Goal: Feedback & Contribution: Submit feedback/report problem

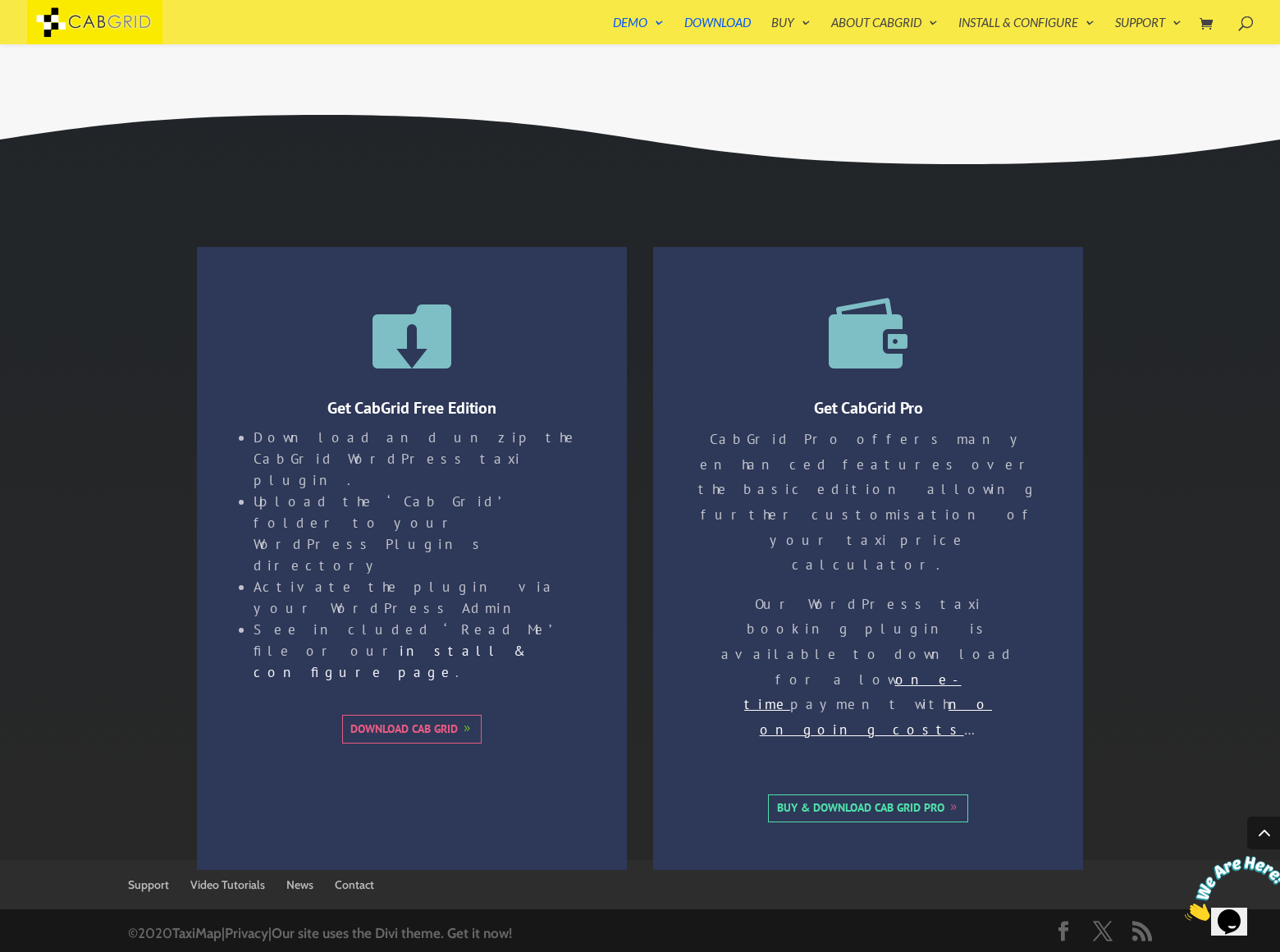
scroll to position [488, 0]
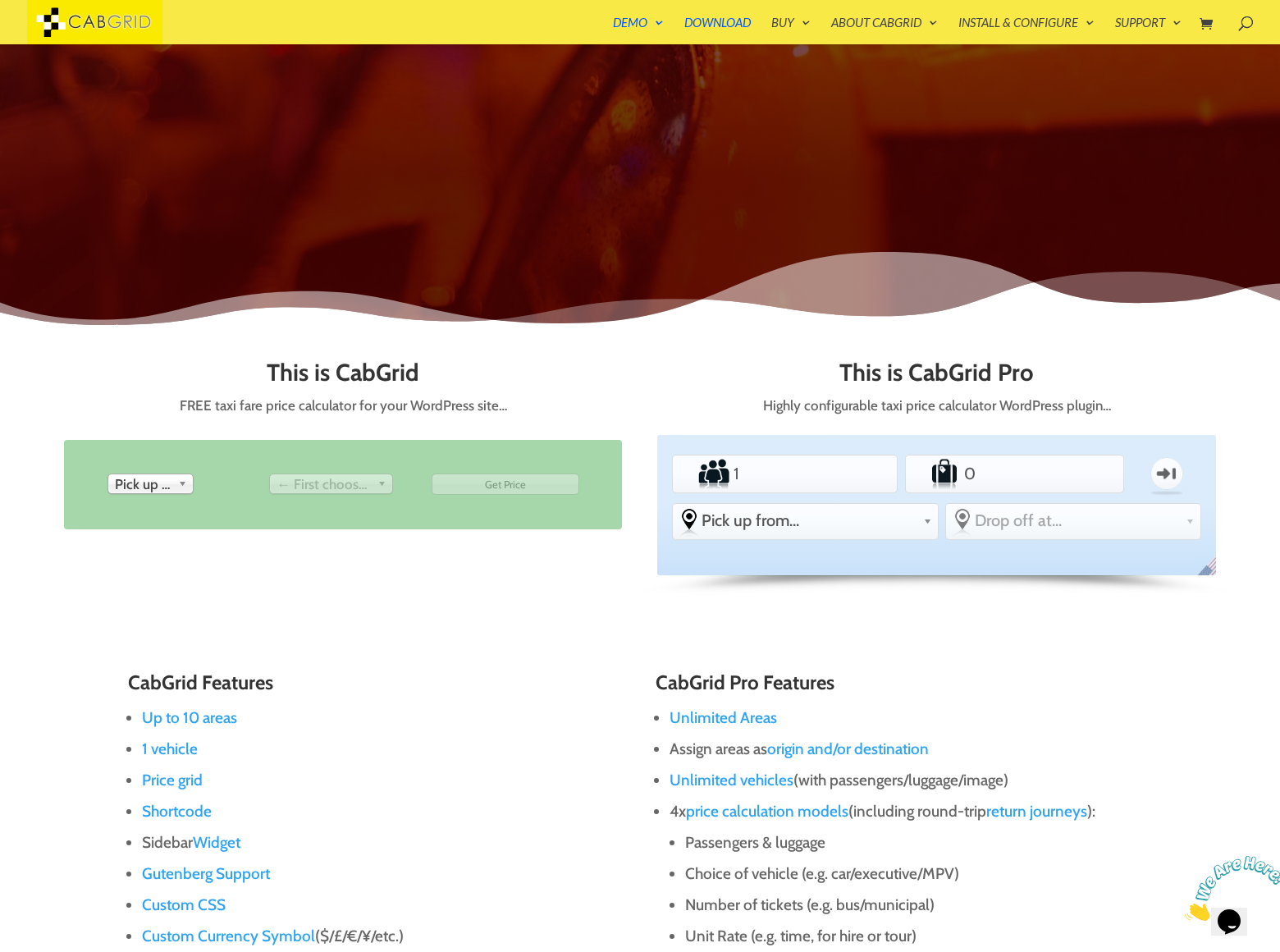
click at [937, 476] on ul "Passengers 1 Luggage 0 One-way From Pick up from... -other [GEOGRAPHIC_DATA] [G…" at bounding box center [937, 494] width 536 height 95
type input "1231"
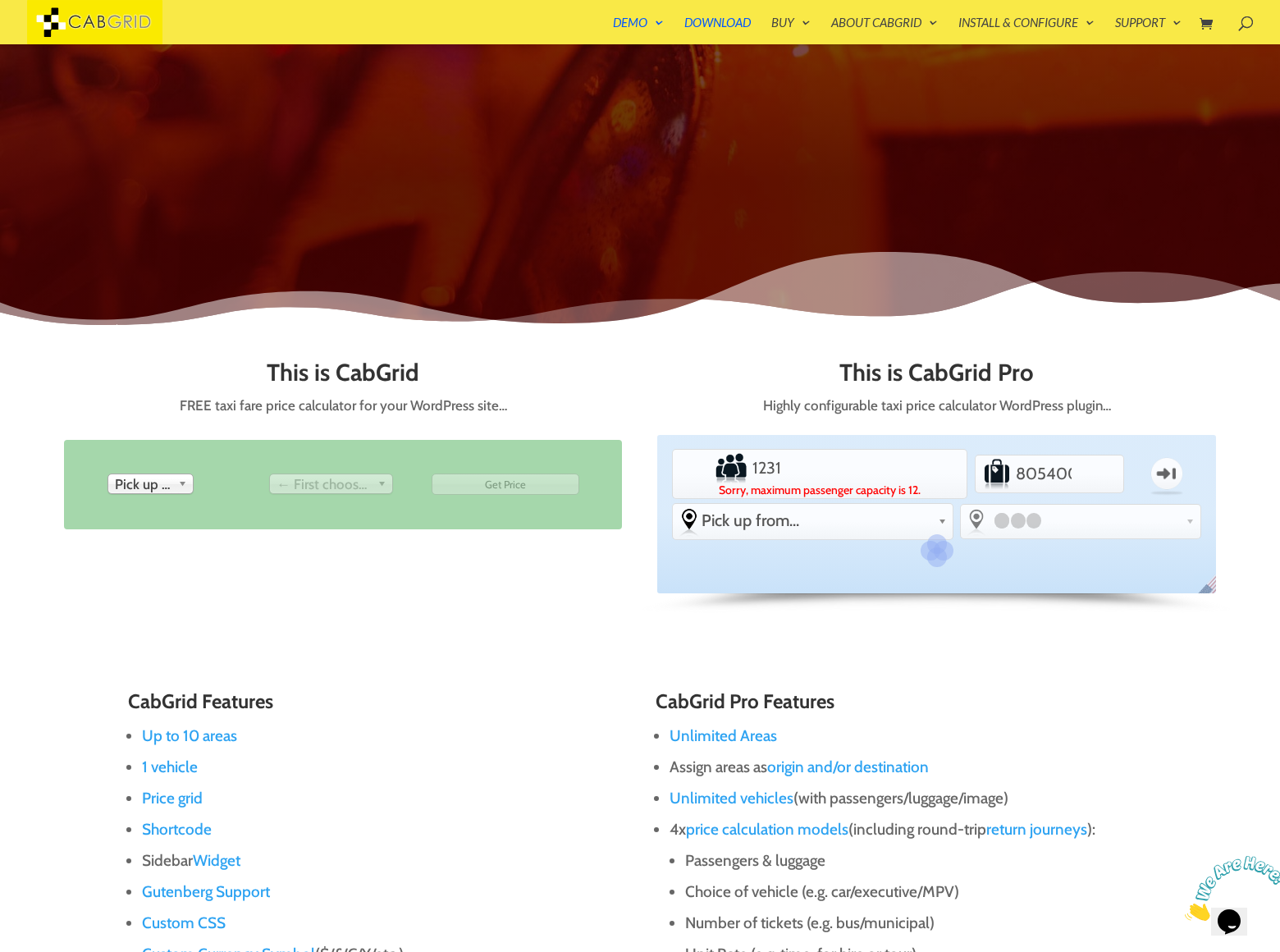
scroll to position [468, 0]
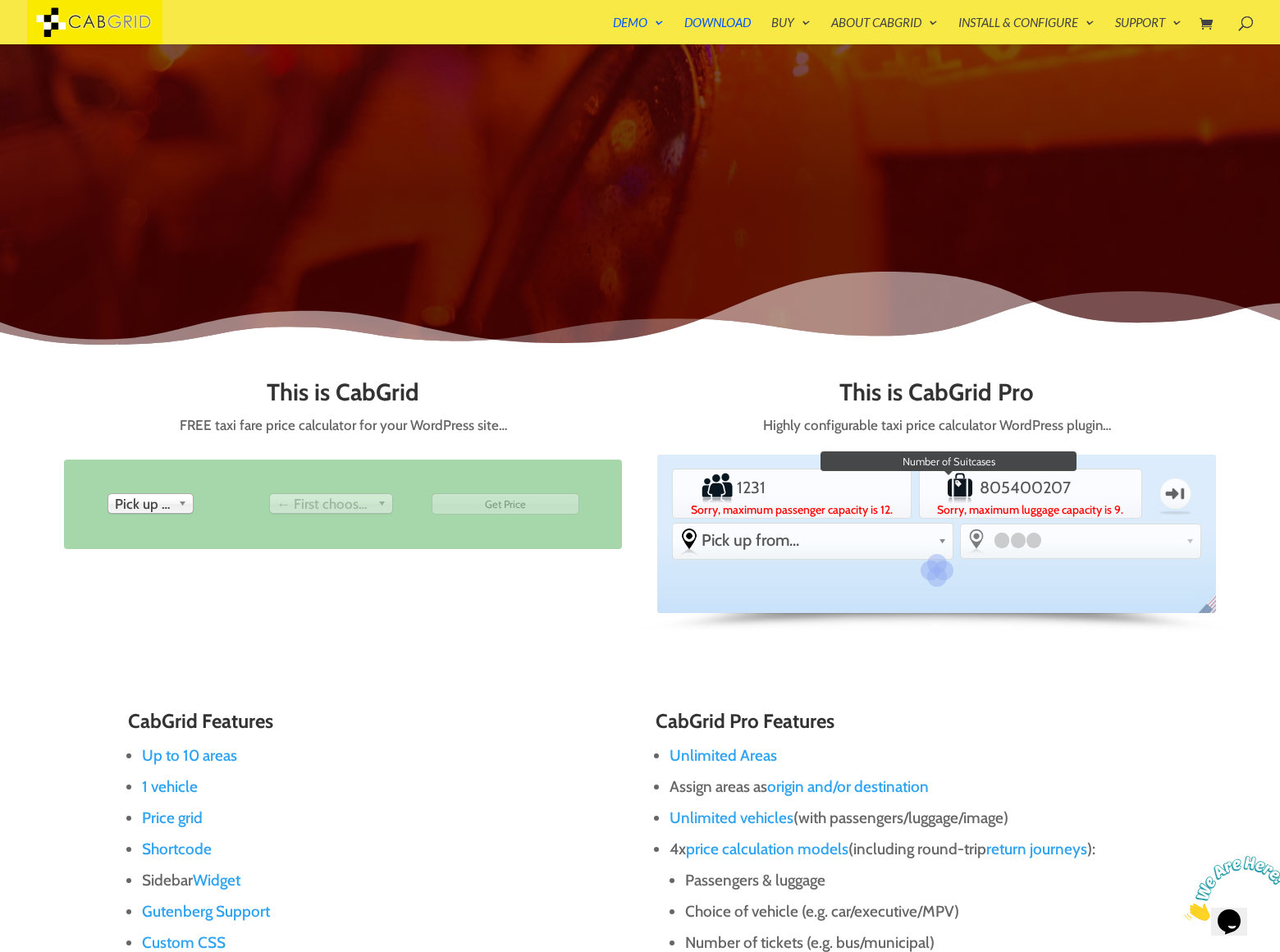
click at [937, 504] on label "Sorry, maximum luggage capacity is 9." at bounding box center [1031, 509] width 219 height 11
click at [977, 495] on input "80540020770" at bounding box center [1031, 487] width 109 height 33
type input "8054002077e0"
click at [909, 504] on label "Sorry, maximum passenger capacity is 12." at bounding box center [792, 509] width 234 height 11
click at [850, 495] on input "1231" at bounding box center [792, 487] width 117 height 33
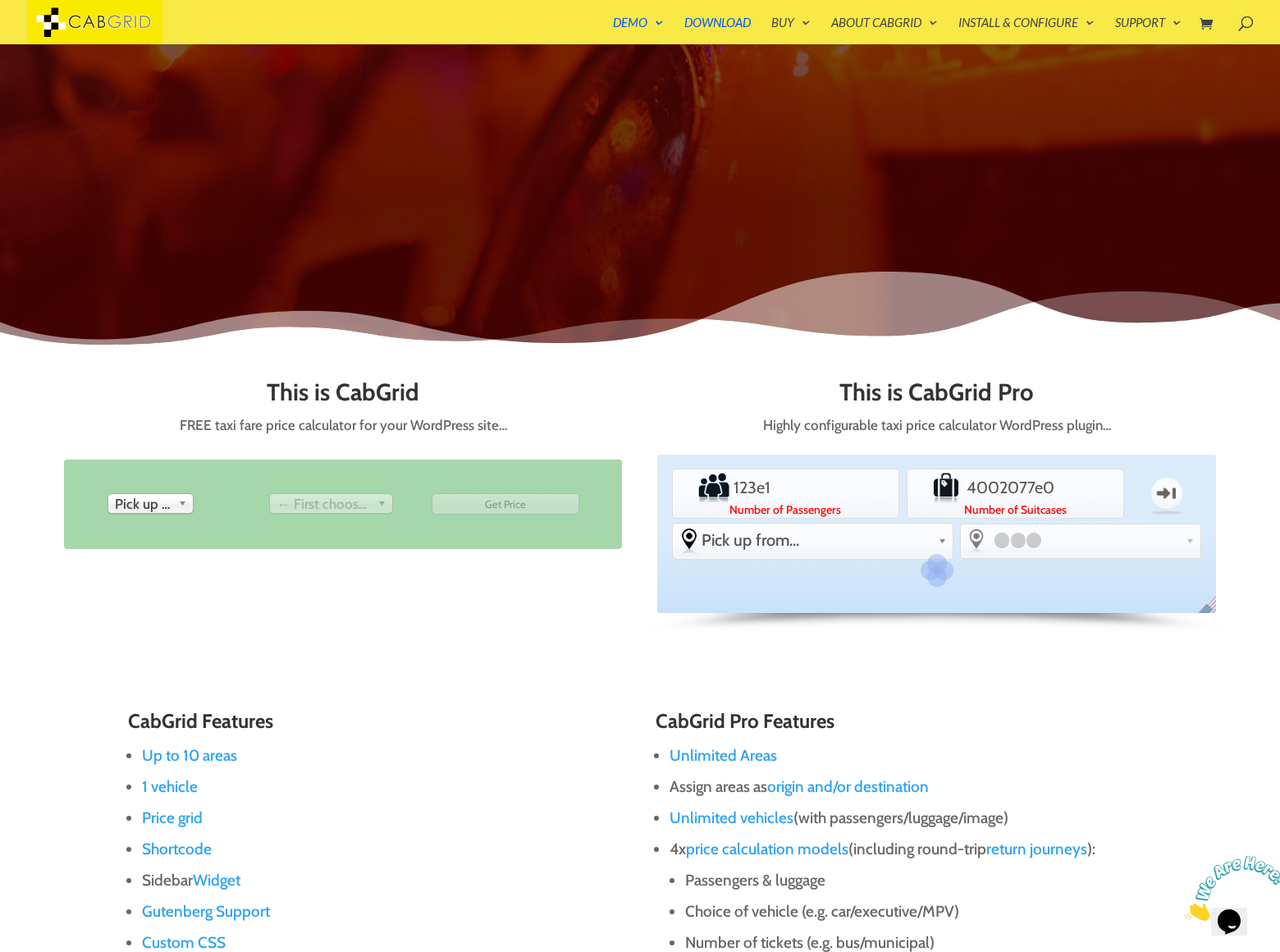
type input "123e1"
click at [937, 504] on label "Number of Suitcases" at bounding box center [1015, 509] width 213 height 11
click at [963, 495] on input "8054002077e0" at bounding box center [1015, 487] width 106 height 33
type input "8054002077e200"
click at [937, 504] on label "Number of Suitcases" at bounding box center [1015, 509] width 213 height 11
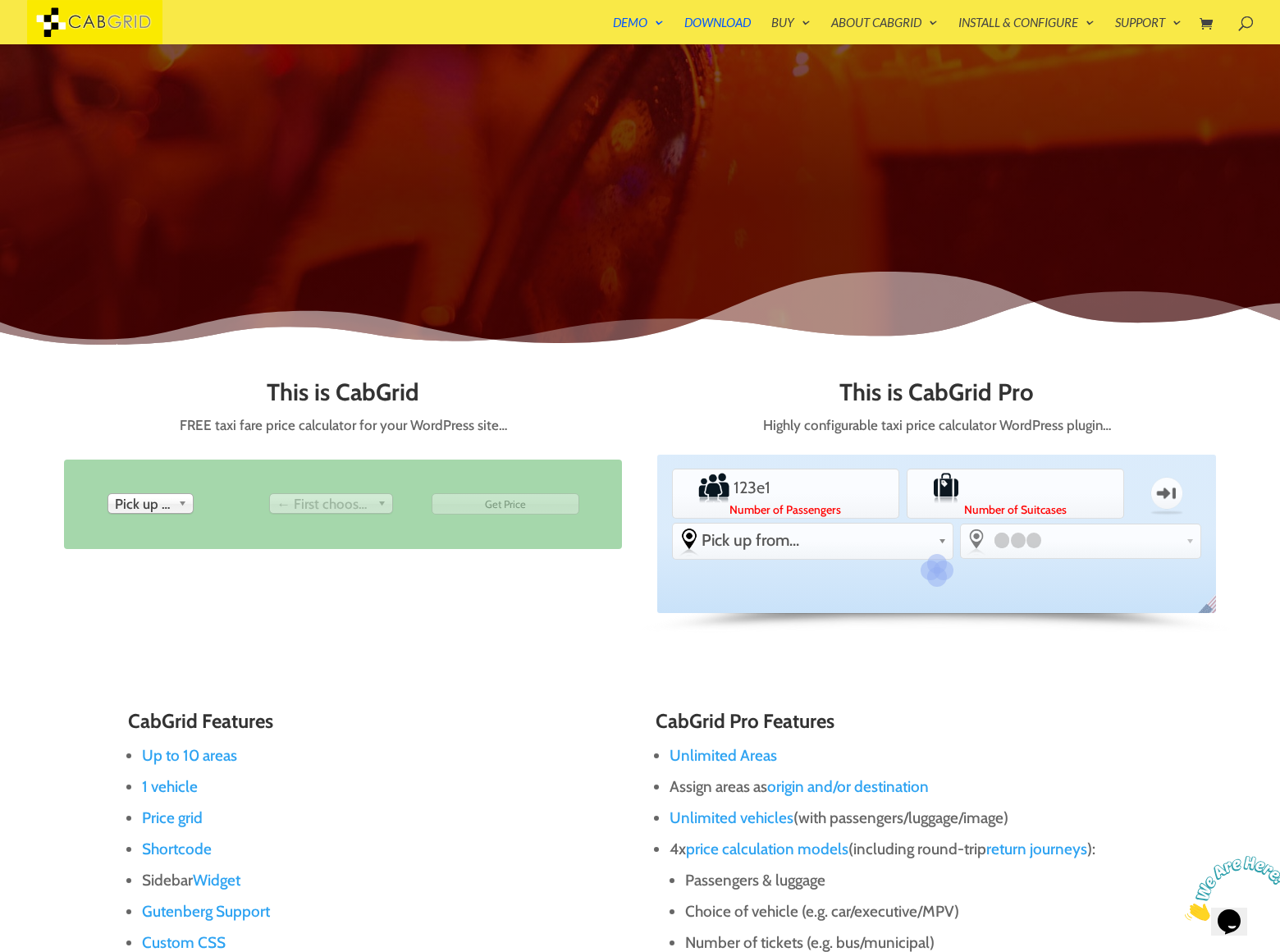
click at [963, 495] on input "Luggage" at bounding box center [1015, 487] width 106 height 33
click at [937, 504] on label "Number of Suitcases" at bounding box center [1015, 509] width 213 height 11
click at [963, 495] on input "Luggage" at bounding box center [1015, 487] width 106 height 33
click at [937, 504] on label "Number of Suitcases" at bounding box center [1015, 509] width 213 height 11
click at [963, 495] on input "Luggage" at bounding box center [1015, 487] width 106 height 33
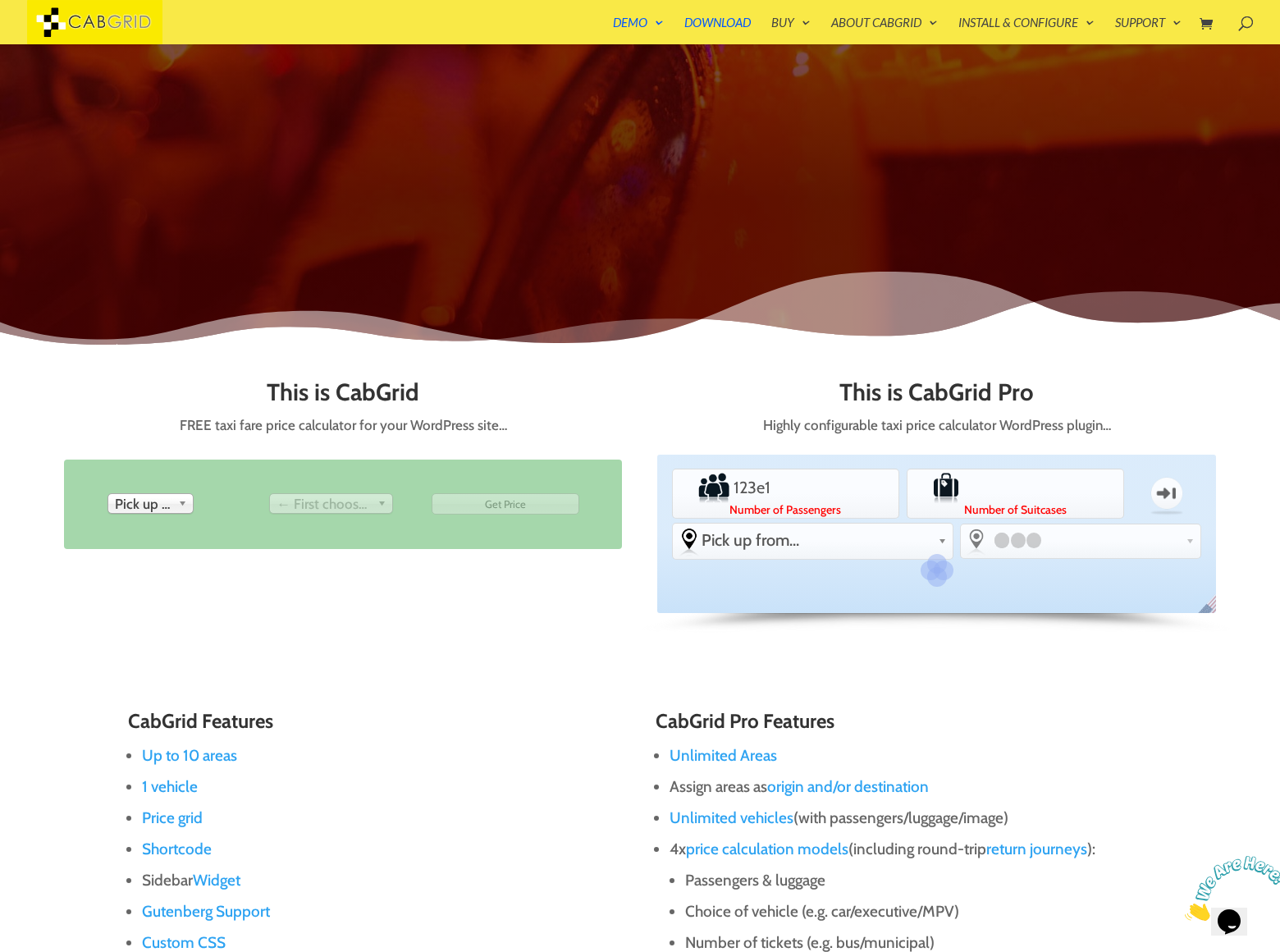
click at [937, 504] on label "Number of Suitcases" at bounding box center [1015, 509] width 213 height 11
click at [963, 495] on input "Luggage" at bounding box center [1015, 487] width 106 height 33
click at [937, 504] on label "Number of Suitcases" at bounding box center [1015, 509] width 213 height 11
click at [963, 495] on input "Luggage" at bounding box center [1015, 487] width 106 height 33
click at [937, 504] on label "Number of Suitcases" at bounding box center [1015, 509] width 213 height 11
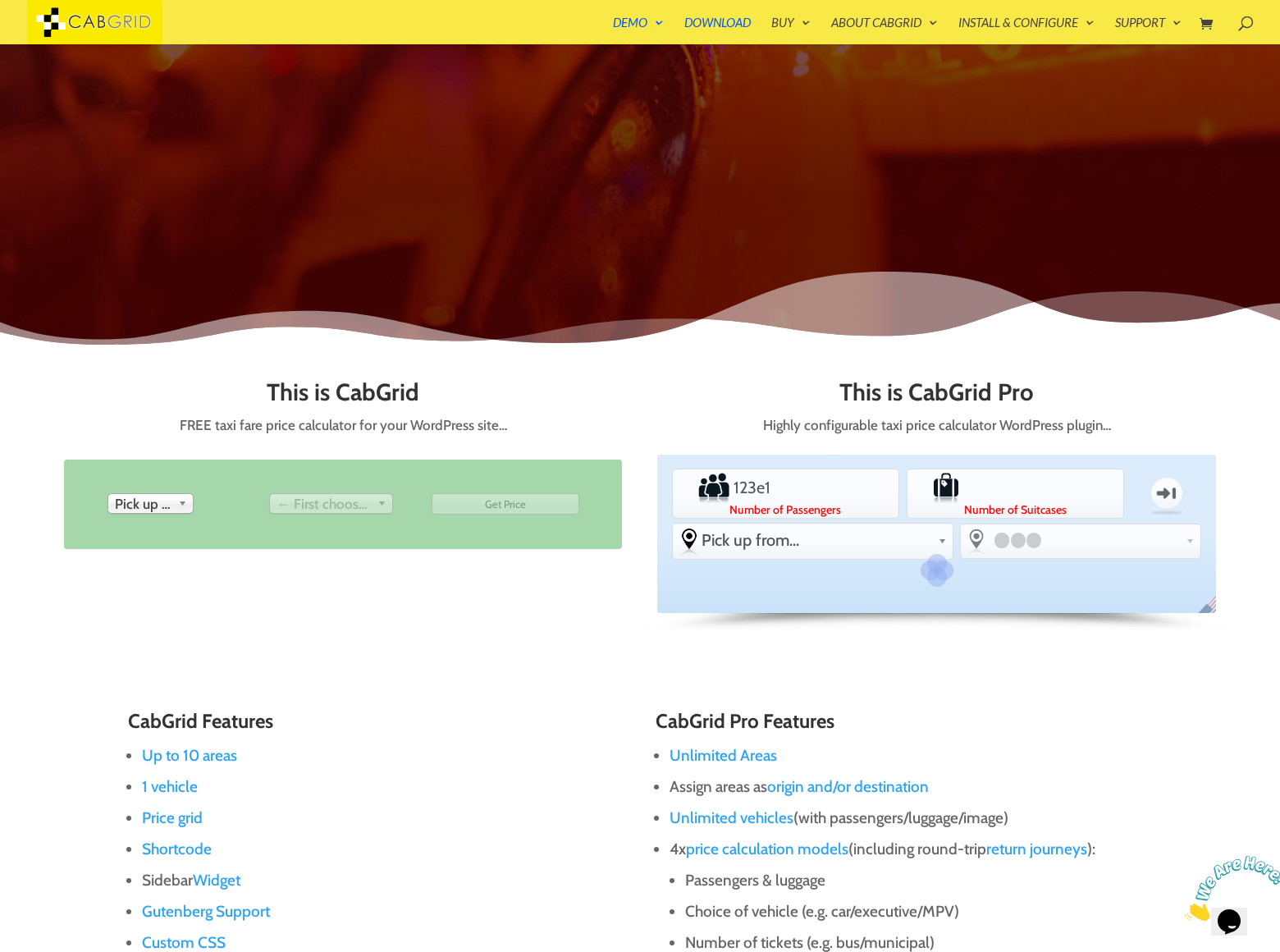
click at [963, 495] on input "Luggage" at bounding box center [1015, 487] width 106 height 33
click at [937, 504] on label "Number of Suitcases" at bounding box center [1015, 509] width 213 height 11
click at [963, 495] on input "Luggage" at bounding box center [1015, 487] width 106 height 33
click at [937, 504] on label "Number of Suitcases" at bounding box center [1015, 509] width 213 height 11
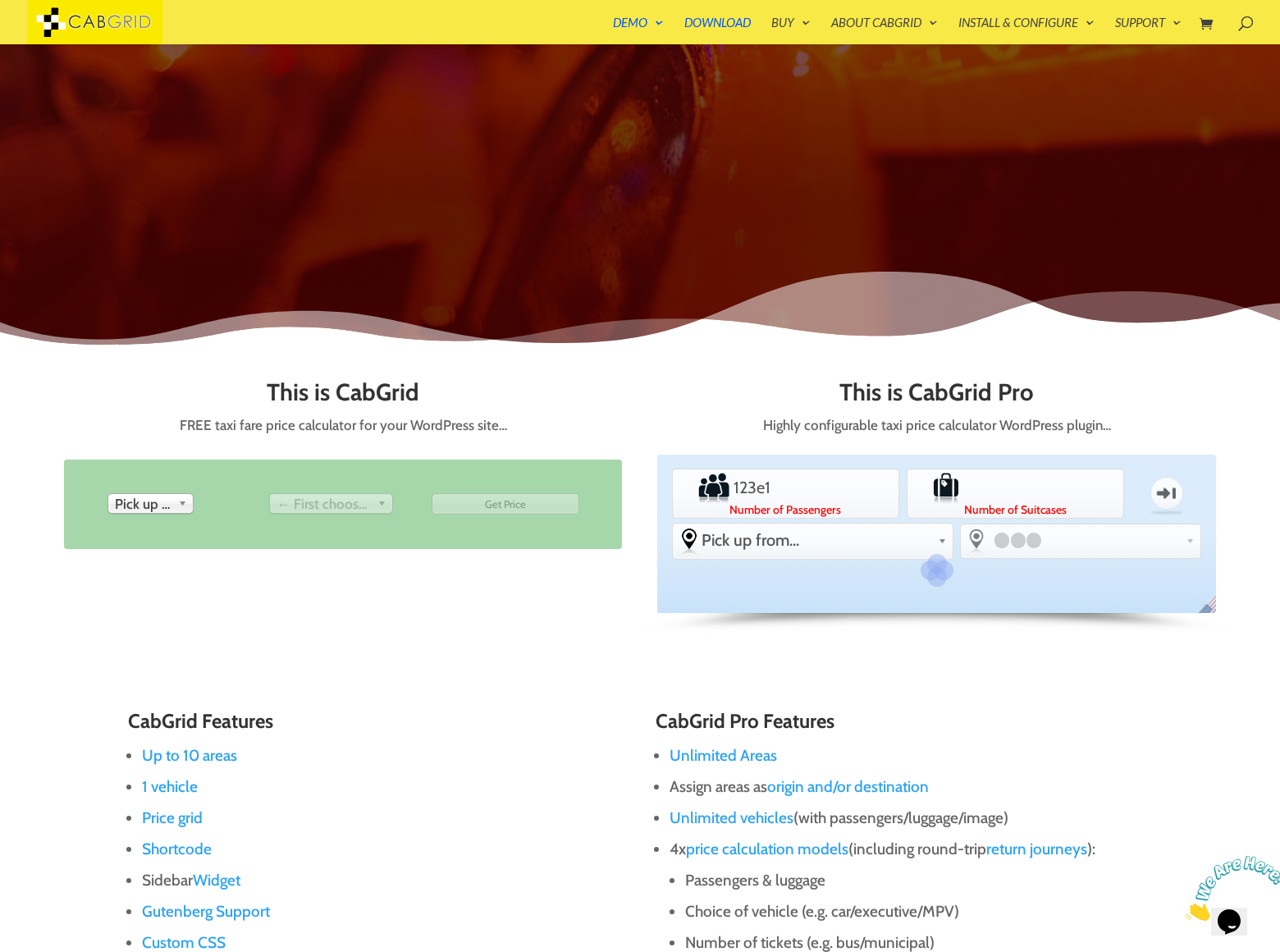
click at [963, 495] on input "Luggage" at bounding box center [1015, 487] width 106 height 33
click button "«»" at bounding box center [0, 0] width 0 height 0
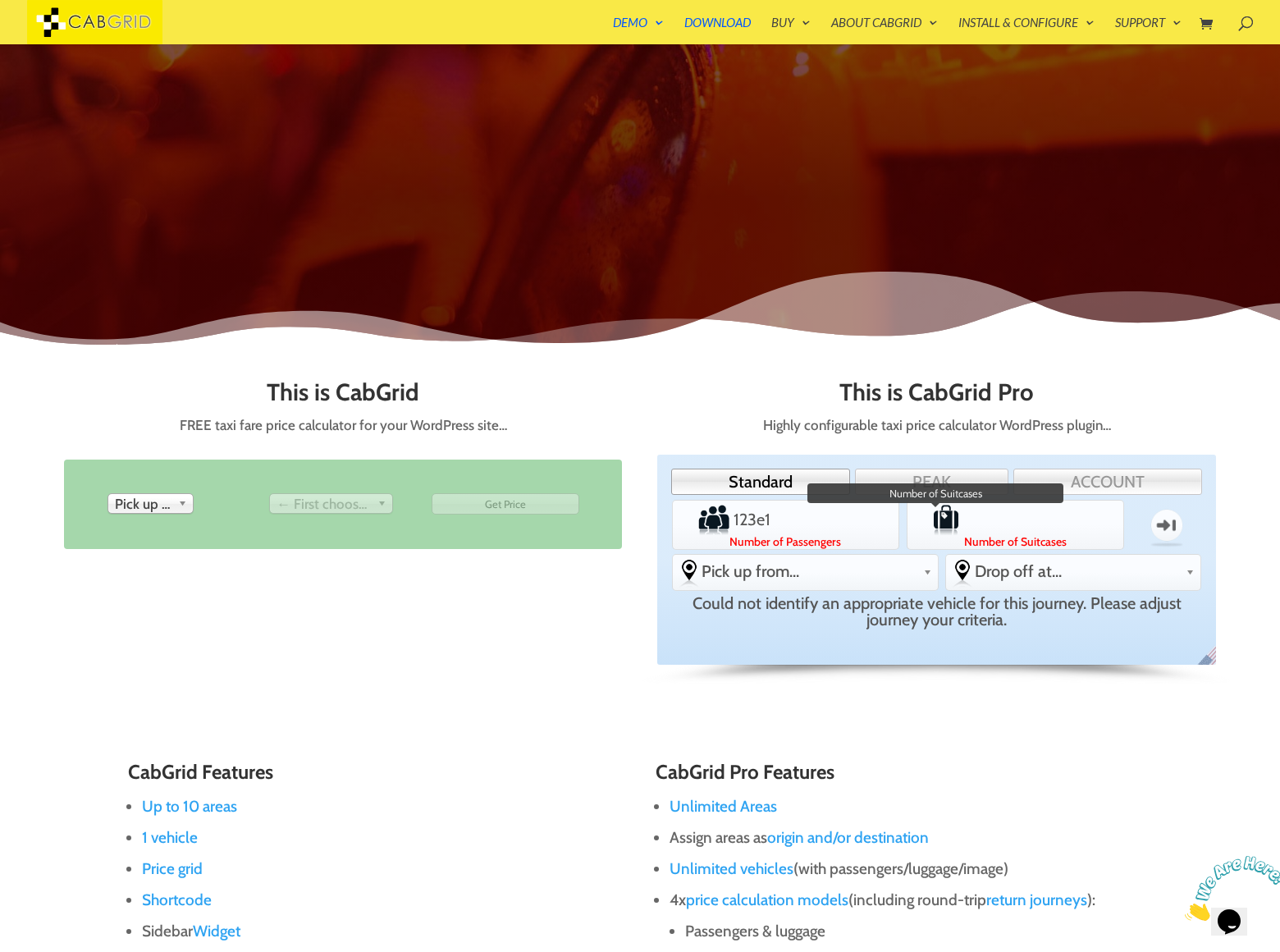
click at [937, 536] on label "Number of Suitcases" at bounding box center [1015, 541] width 213 height 11
click at [963, 527] on input "Luggage" at bounding box center [1015, 519] width 106 height 33
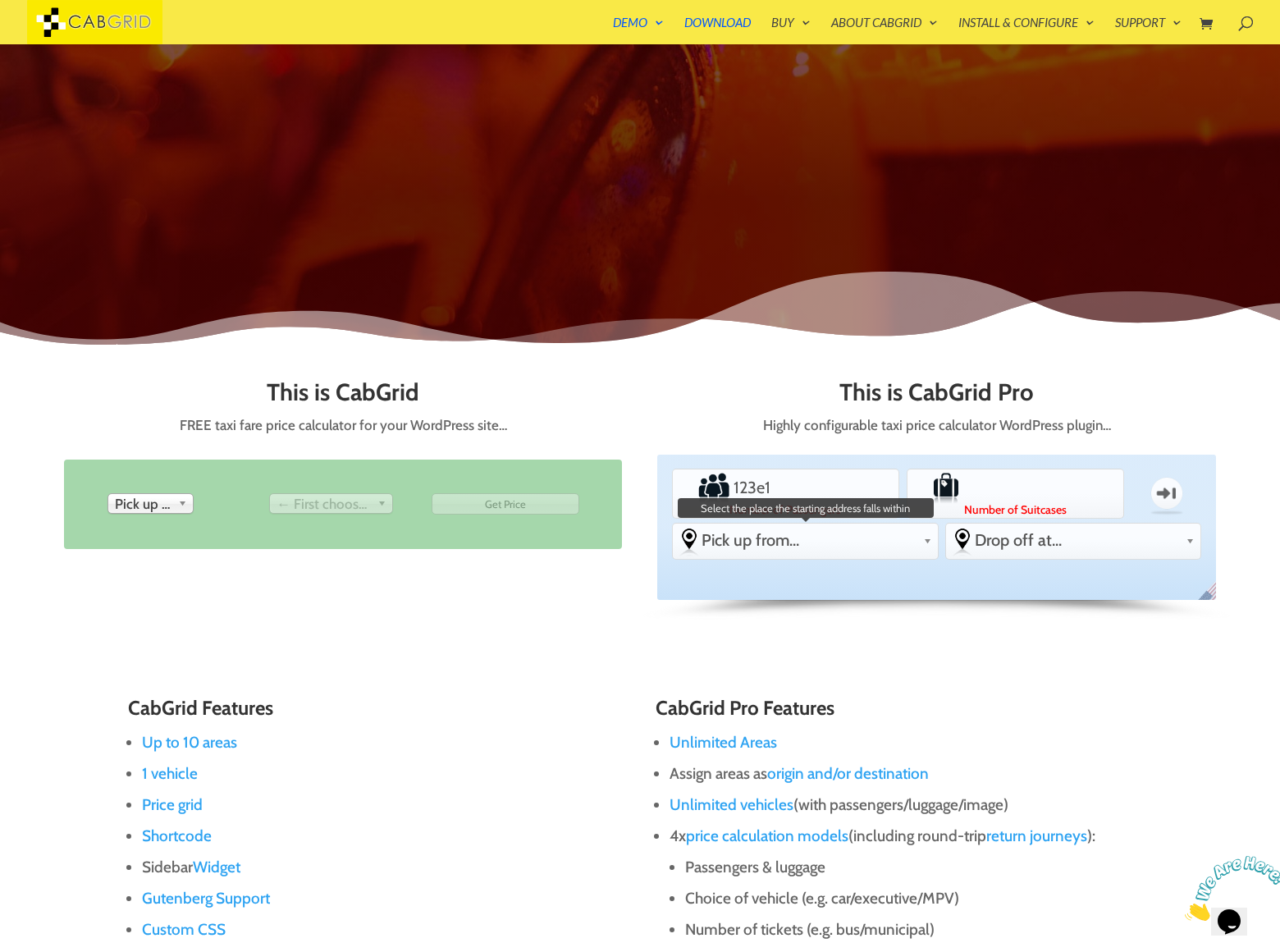
click button "«»" at bounding box center [0, 0] width 0 height 0
click at [937, 504] on label "Number of Suitcases" at bounding box center [1015, 509] width 213 height 11
click at [963, 495] on input "Luggage" at bounding box center [1015, 487] width 106 height 33
click at [937, 504] on label "Number of Suitcases" at bounding box center [1015, 509] width 213 height 11
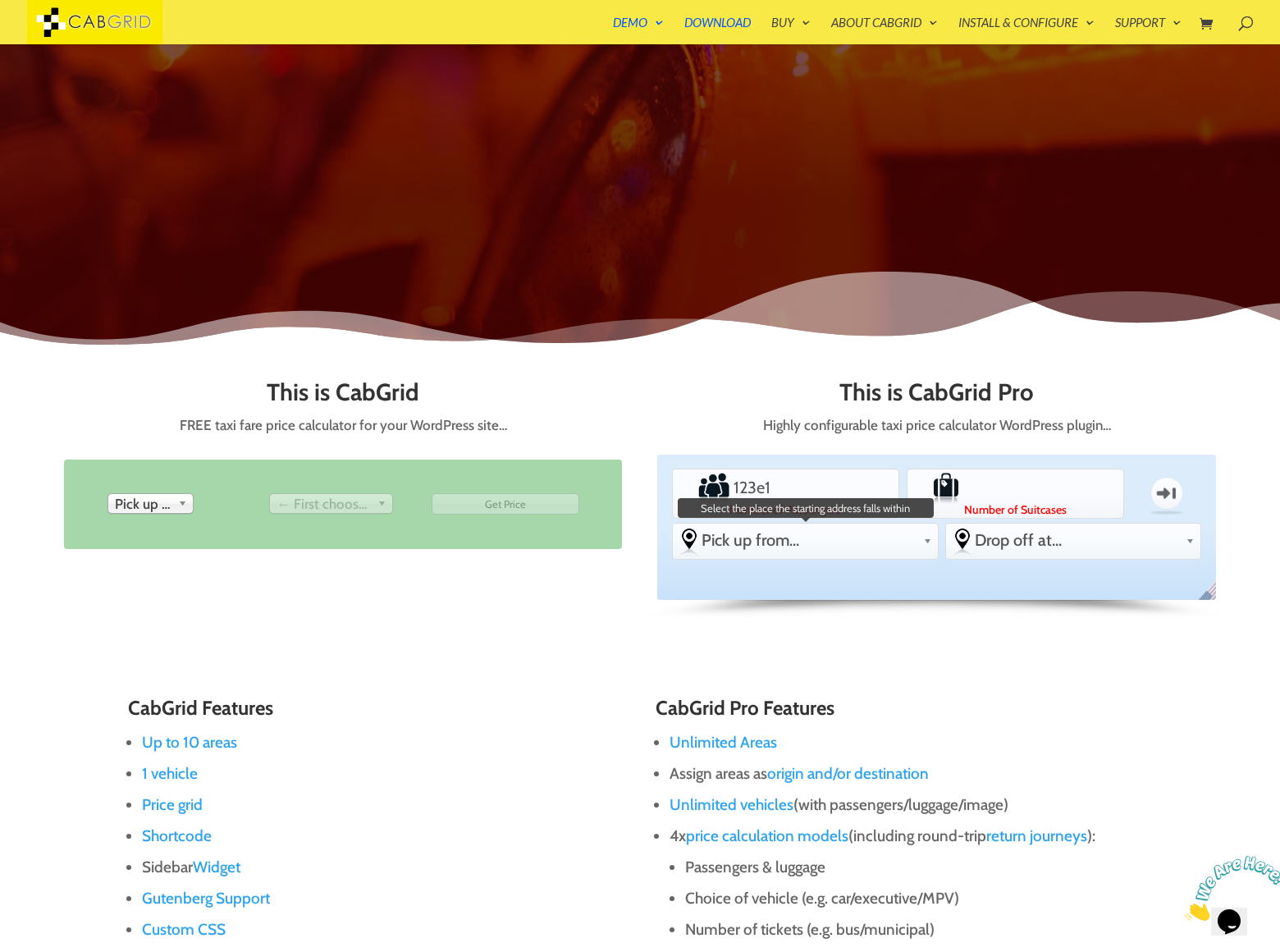
click at [963, 495] on input "Luggage" at bounding box center [1015, 487] width 106 height 33
click at [937, 504] on label "Number of Suitcases" at bounding box center [1015, 509] width 213 height 11
click at [963, 495] on input "Luggage" at bounding box center [1015, 487] width 106 height 33
click button "«»" at bounding box center [0, 0] width 0 height 0
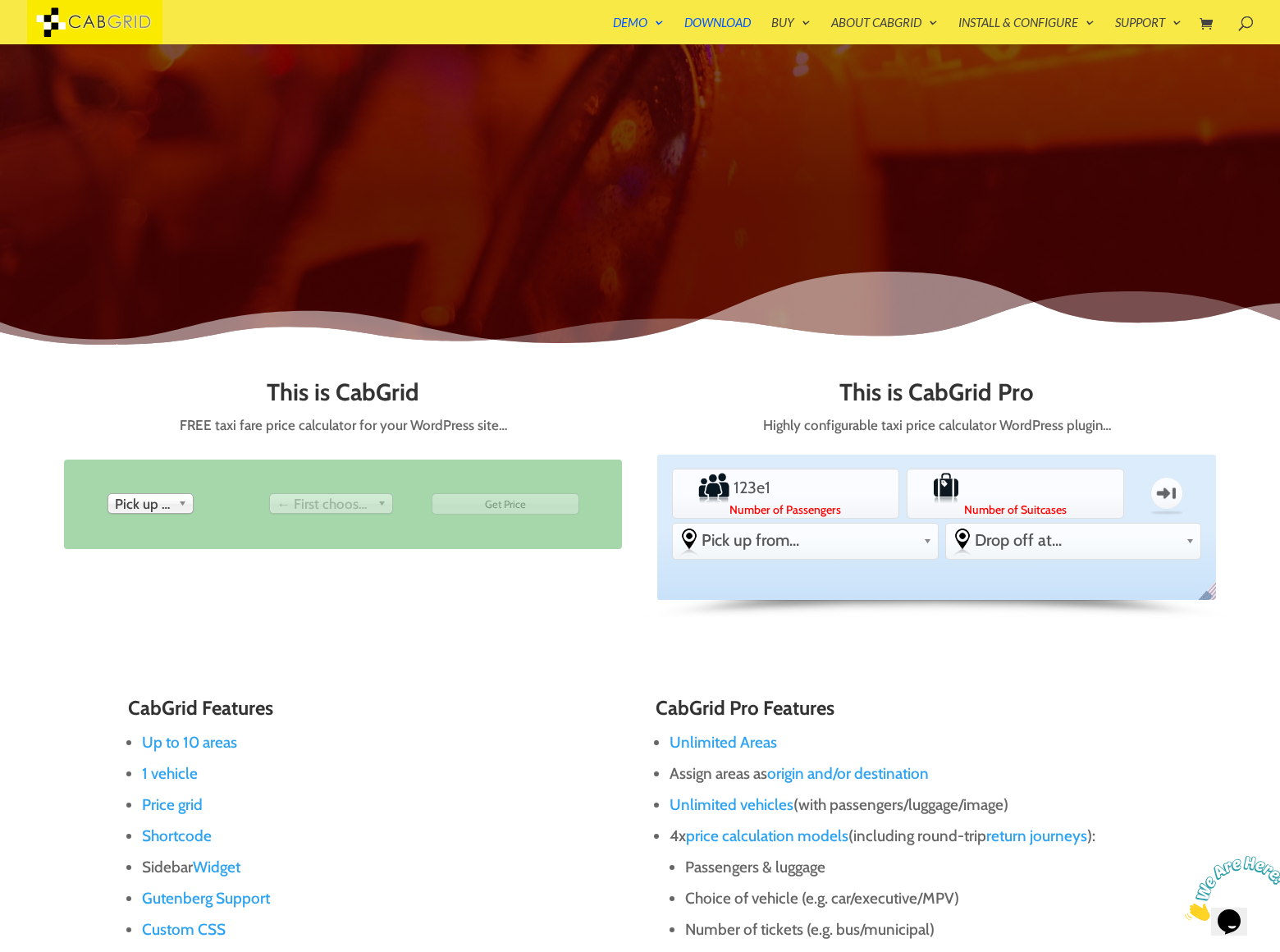
click at [937, 504] on label "Number of Suitcases" at bounding box center [1015, 509] width 213 height 11
click at [963, 495] on input "Luggage" at bounding box center [1015, 487] width 106 height 33
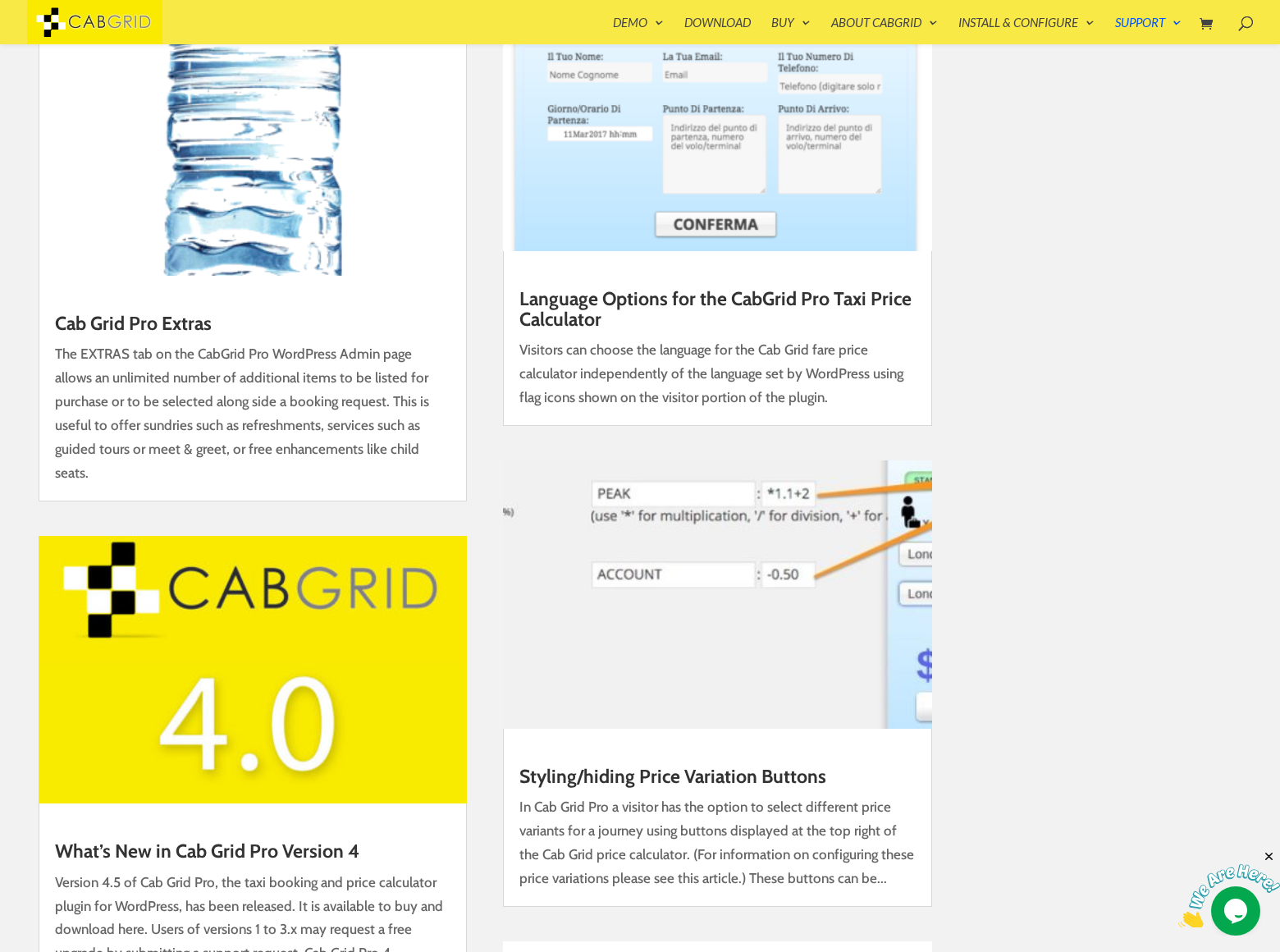
scroll to position [421, 0]
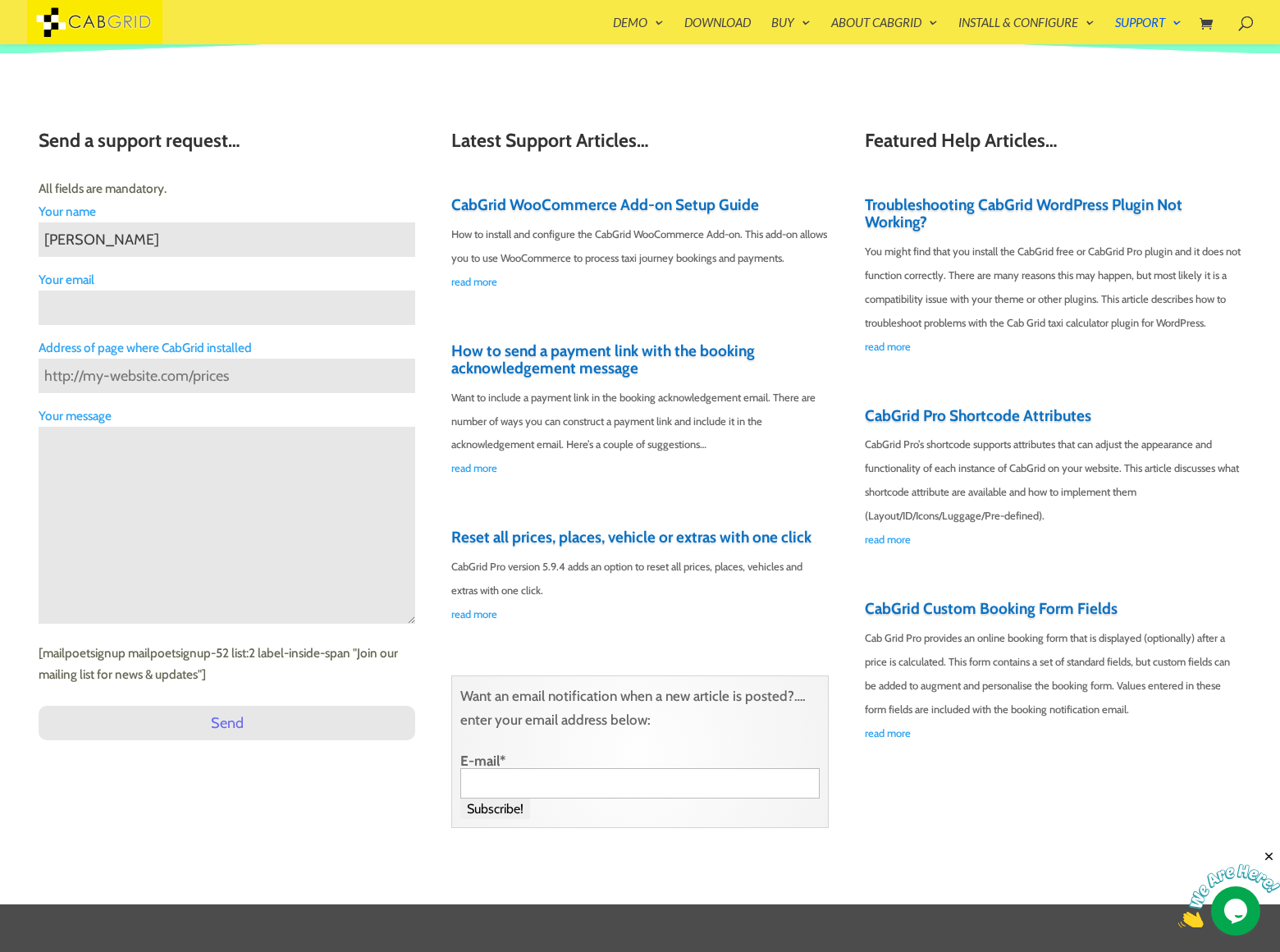
type input "Gary Charles"
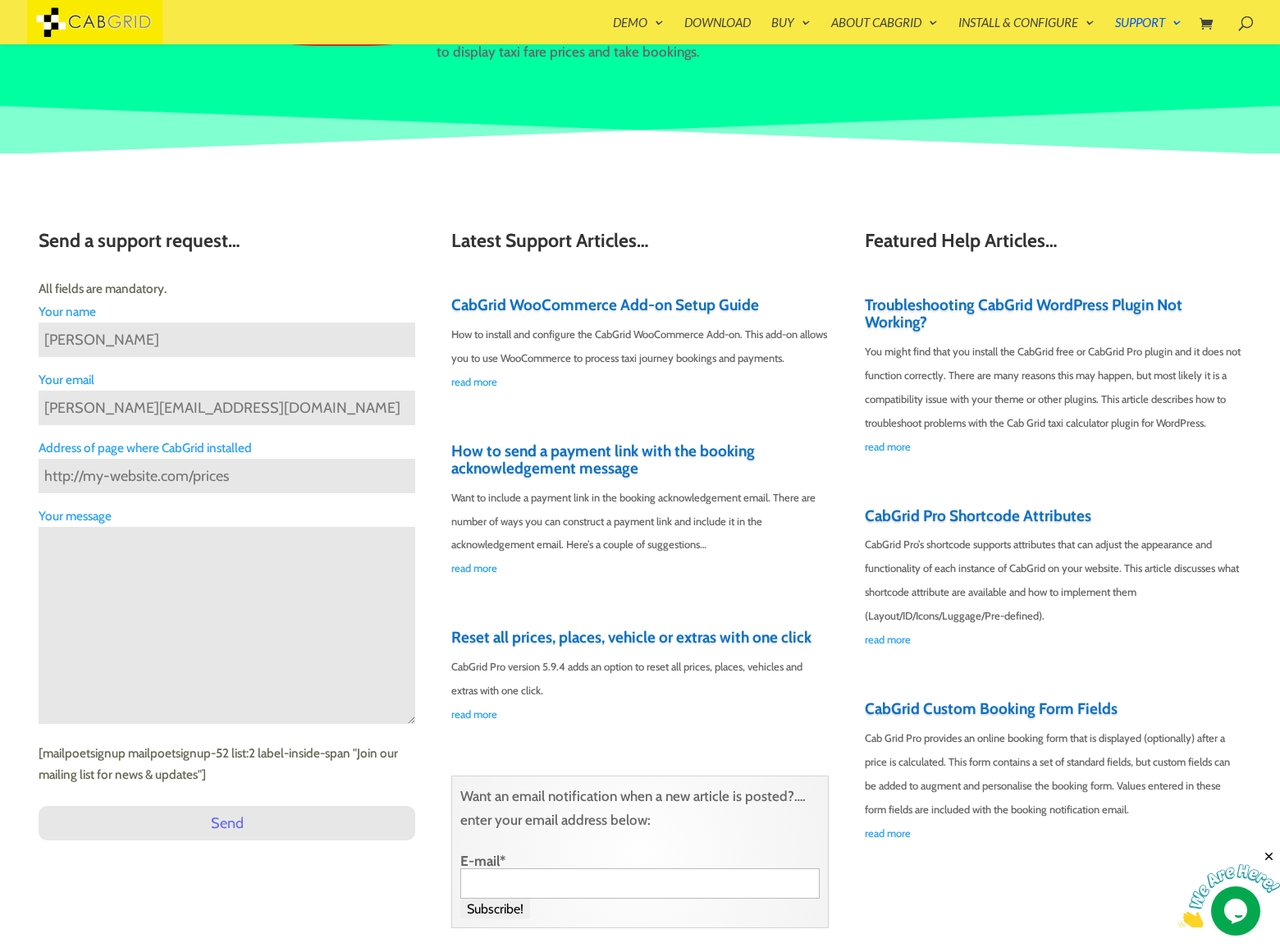
type input "gary_charles@dominatebanners.com"
type input "https://www.dominatebanners.com"
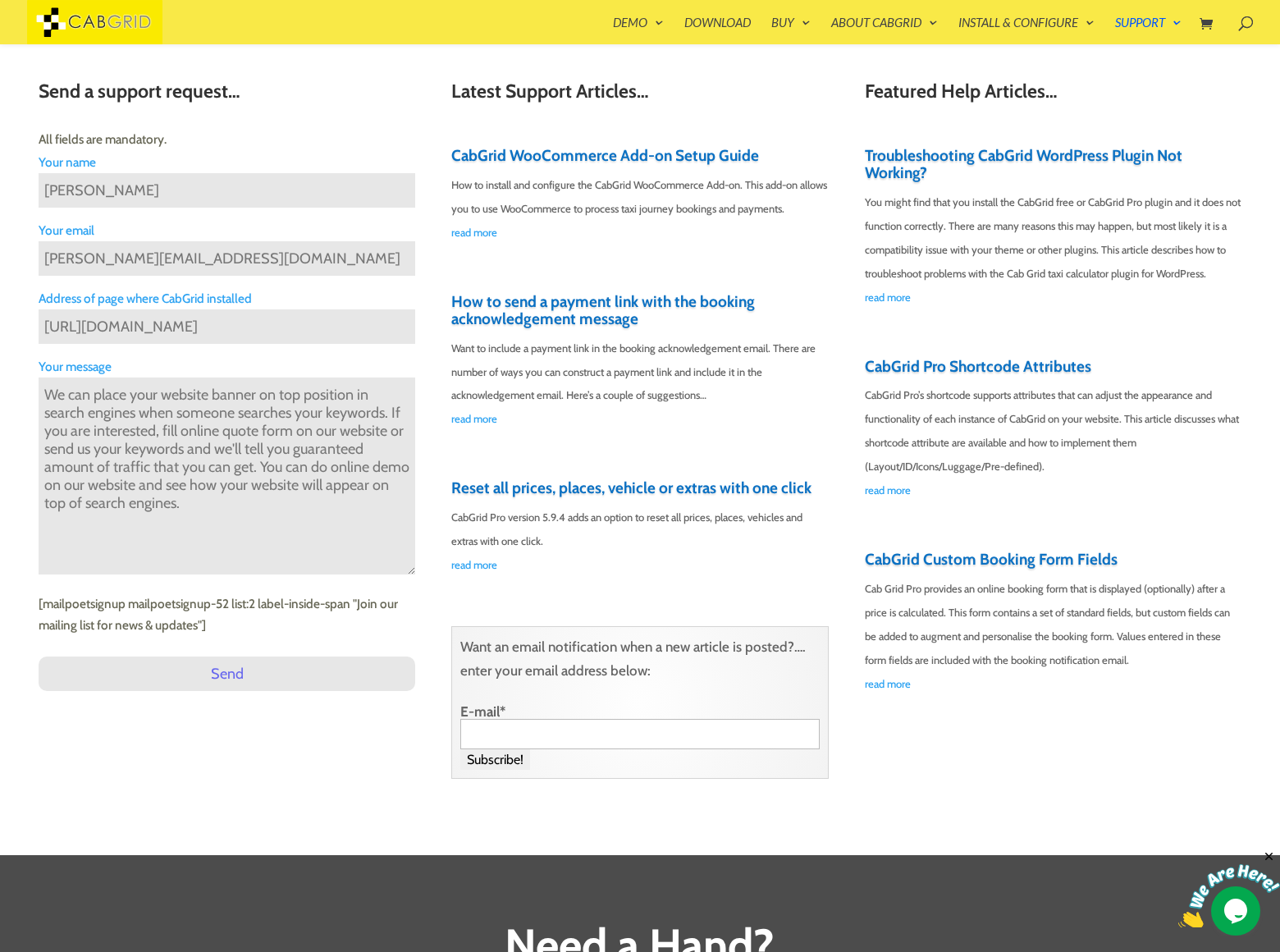
click at [227, 426] on textarea "We can place your website banner on top position in search engines when someone…" at bounding box center [227, 476] width 376 height 197
type textarea "We can place your website banner on top position in search engines when someone…"
click at [227, 674] on input "Send" at bounding box center [227, 674] width 376 height 34
